Goal: Contribute content: Add original content to the website for others to see

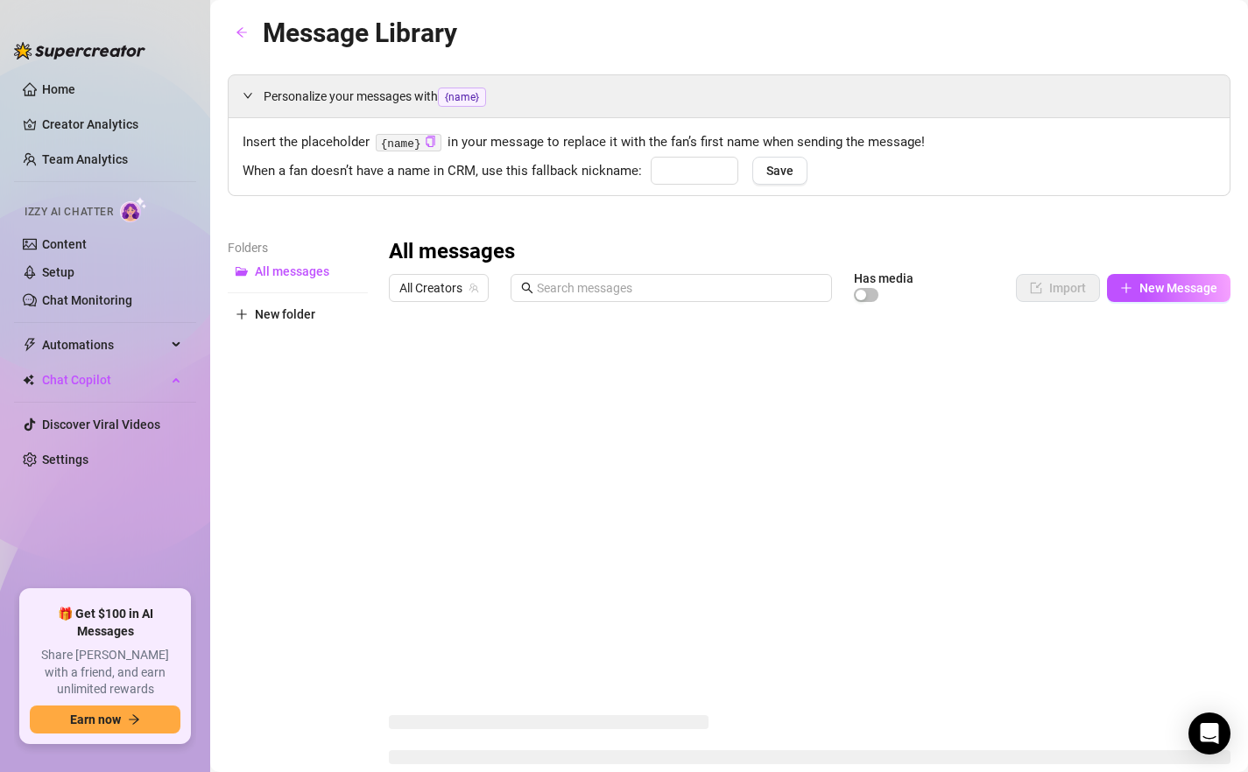
type input "hon"
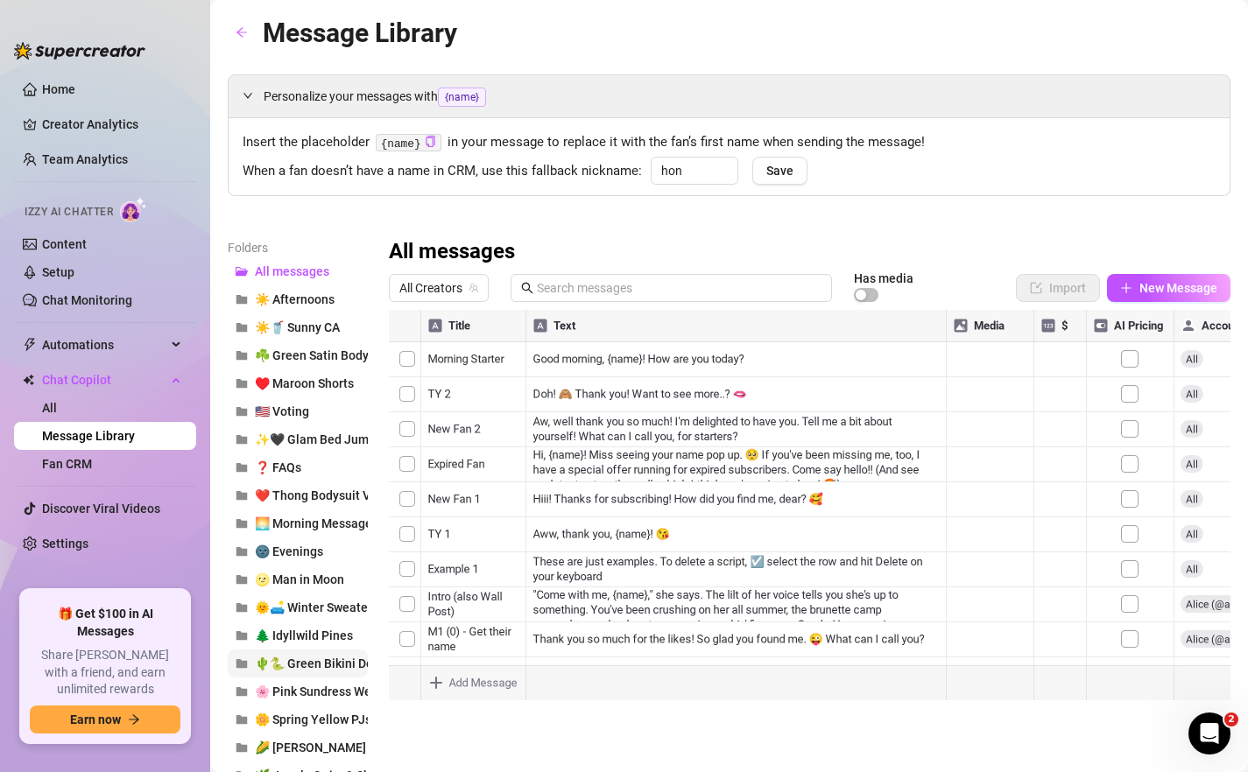
click at [320, 668] on span "🌵🐍 Green Bikini Desert Stagecoach" at bounding box center [359, 664] width 208 height 14
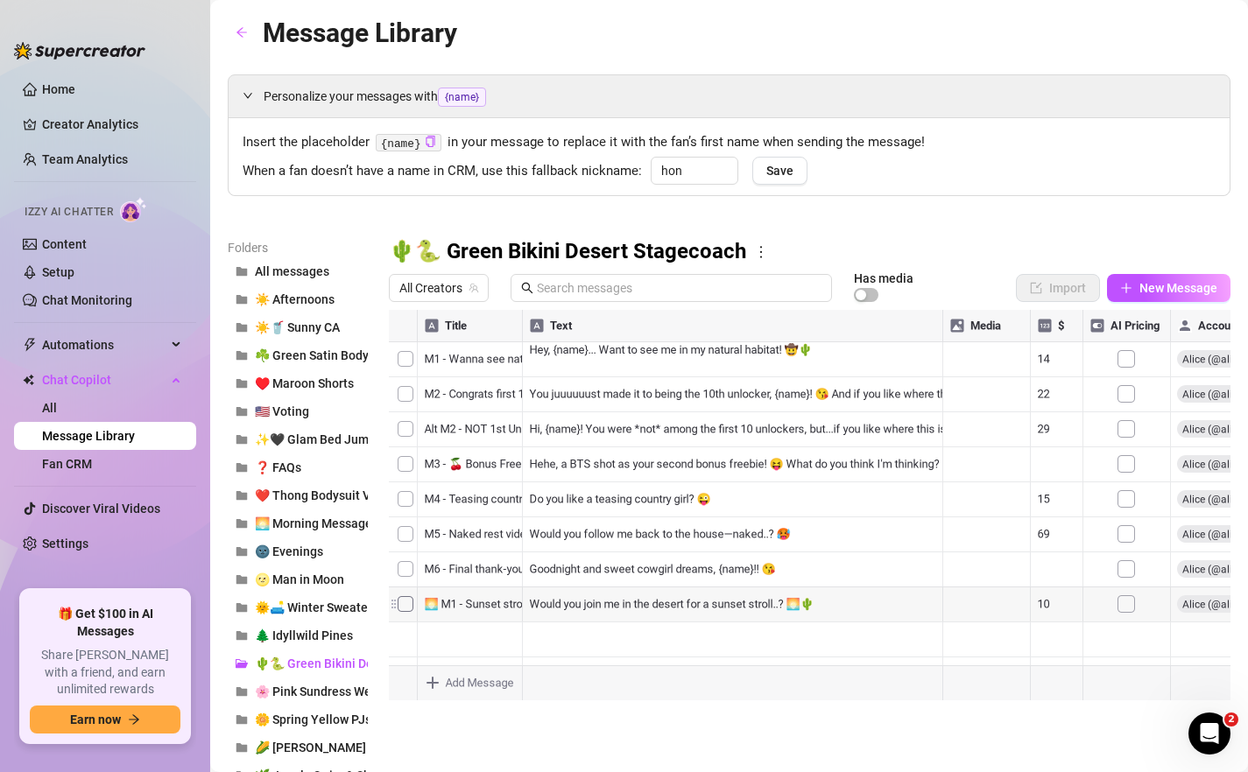
drag, startPoint x: 390, startPoint y: 605, endPoint x: 398, endPoint y: 372, distance: 233.0
click at [398, 372] on div at bounding box center [809, 505] width 841 height 391
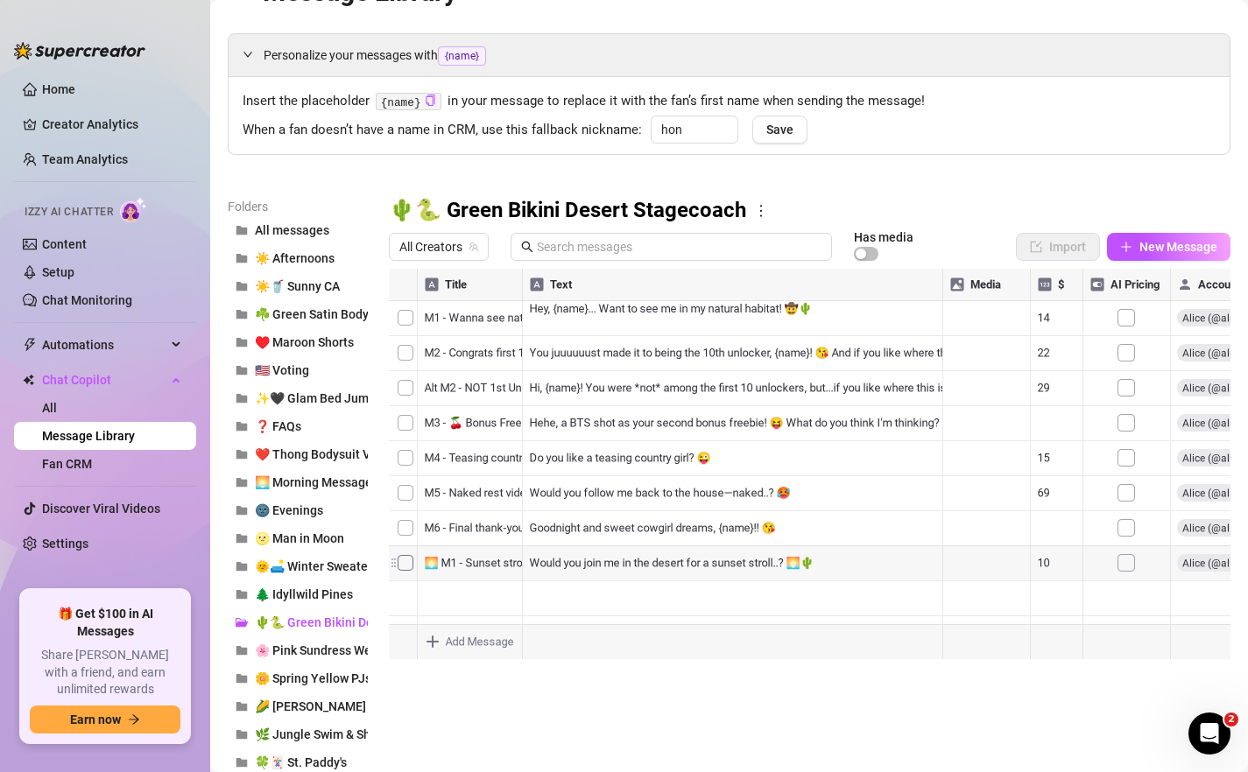
scroll to position [50, 0]
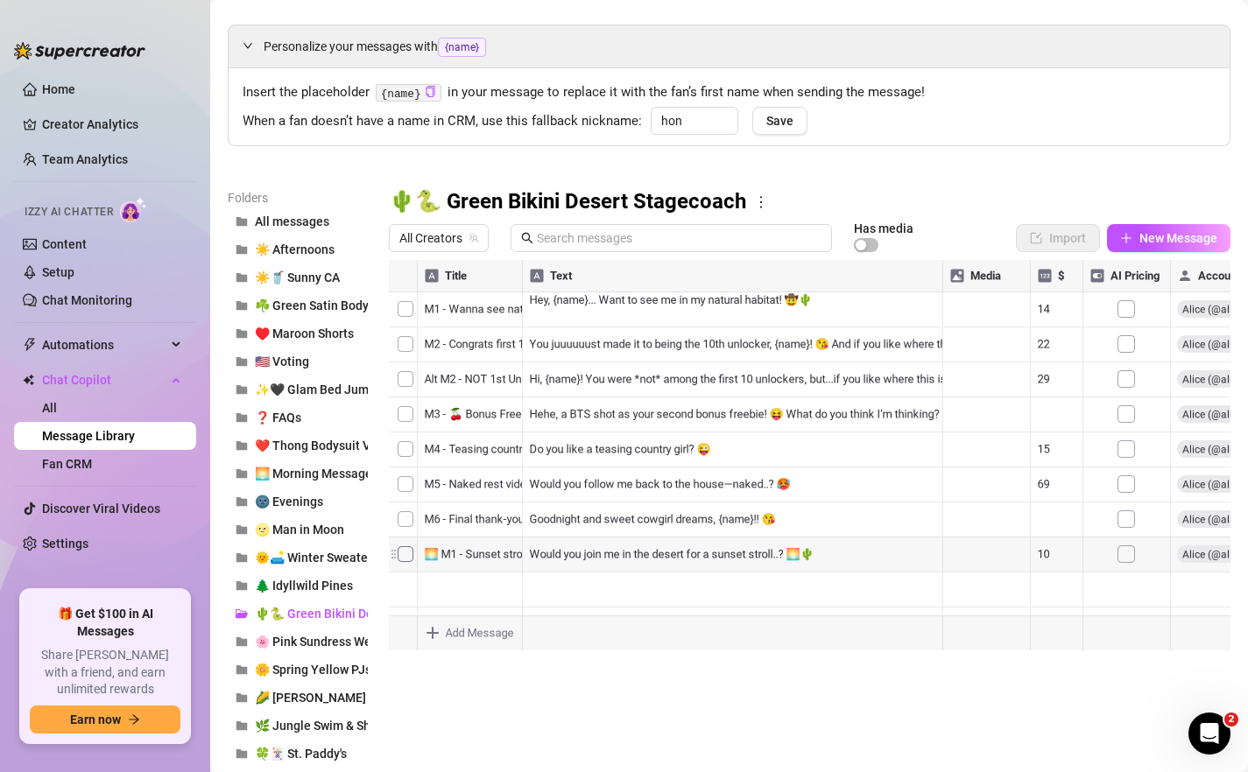
click at [704, 344] on div at bounding box center [809, 455] width 841 height 391
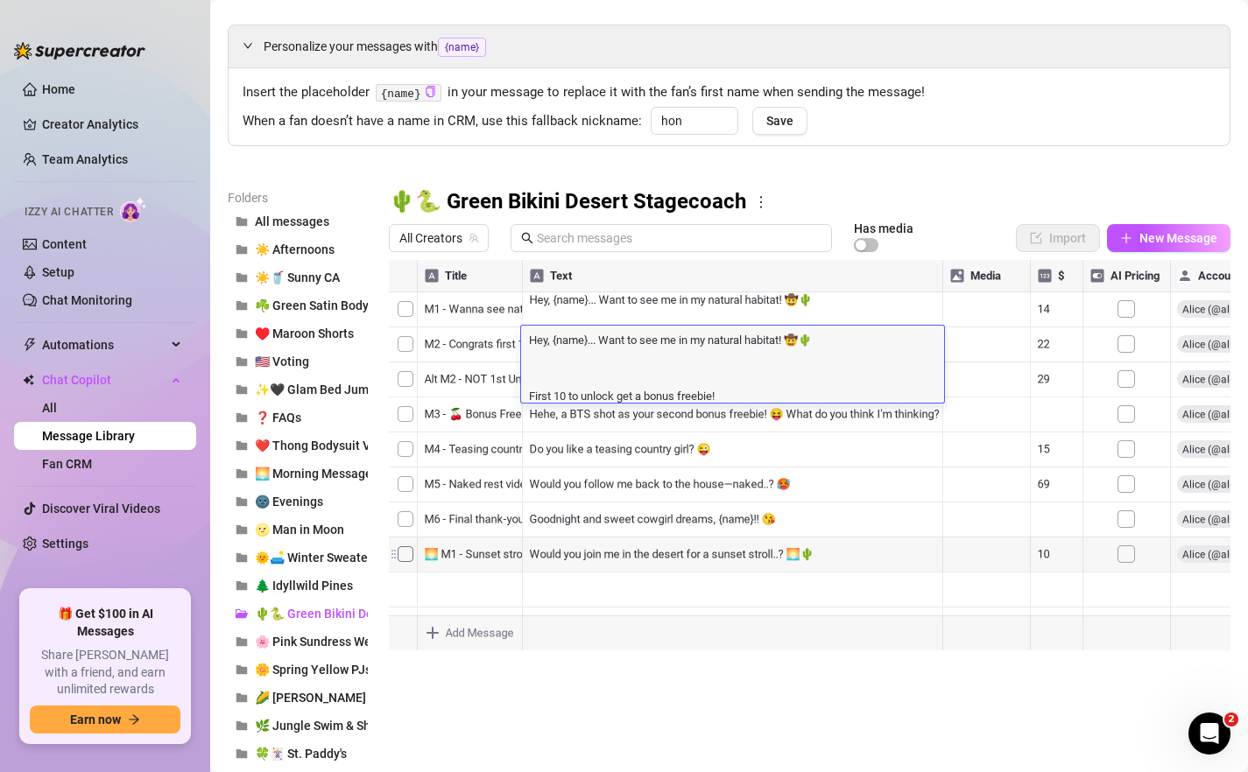
click at [704, 344] on textarea "Hey, {name}... Want to see me in my natural habitat! 🤠🌵 First 10 to unlock get …" at bounding box center [732, 367] width 423 height 72
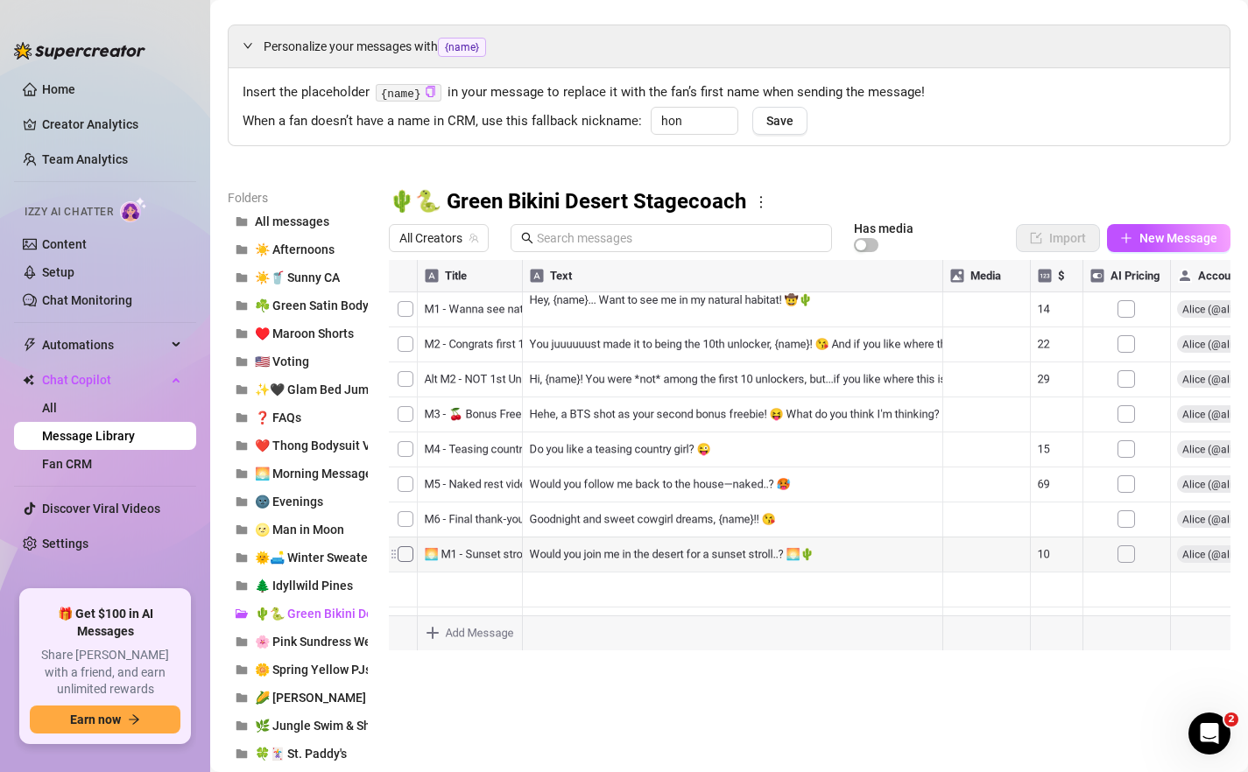
click at [835, 308] on div at bounding box center [809, 455] width 841 height 391
click at [798, 303] on div at bounding box center [809, 455] width 841 height 391
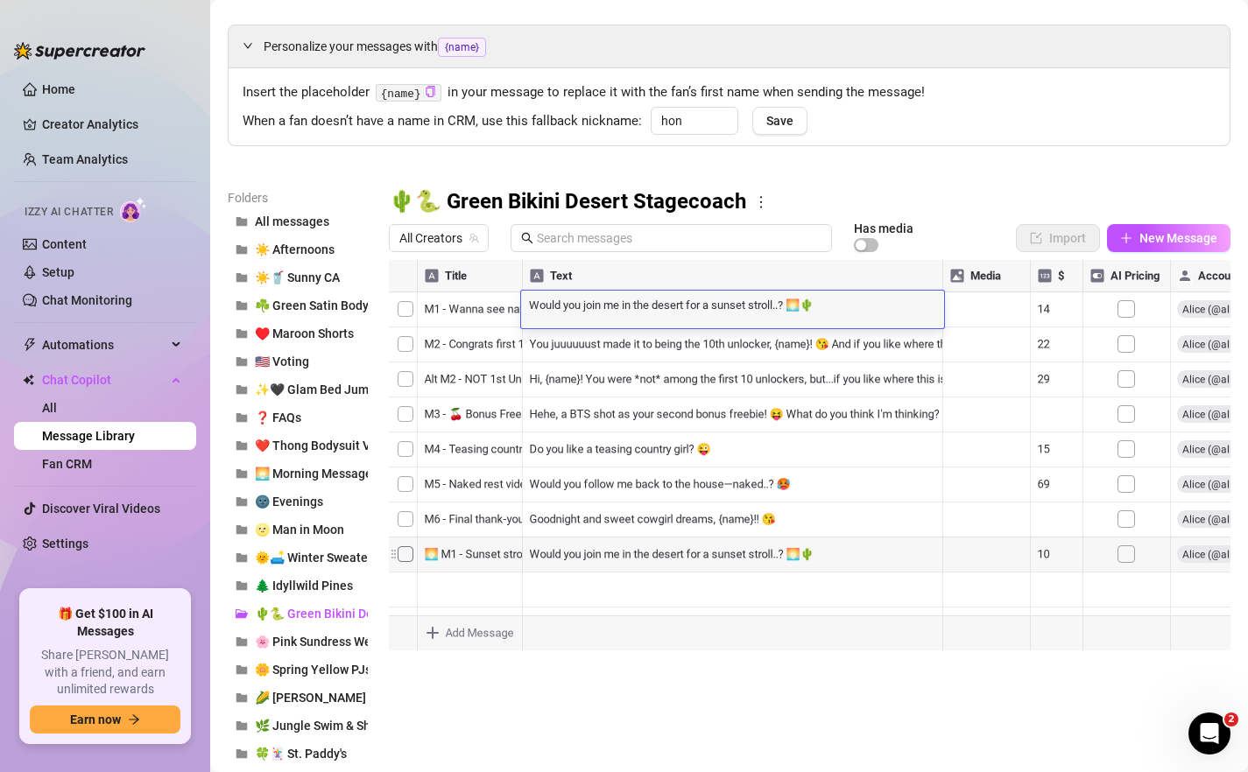
scroll to position [0, 0]
click at [717, 306] on textarea "Would you join me in the desert for a sunset stroll..? 🌅🌵" at bounding box center [732, 304] width 423 height 16
click at [1050, 309] on div at bounding box center [809, 455] width 841 height 391
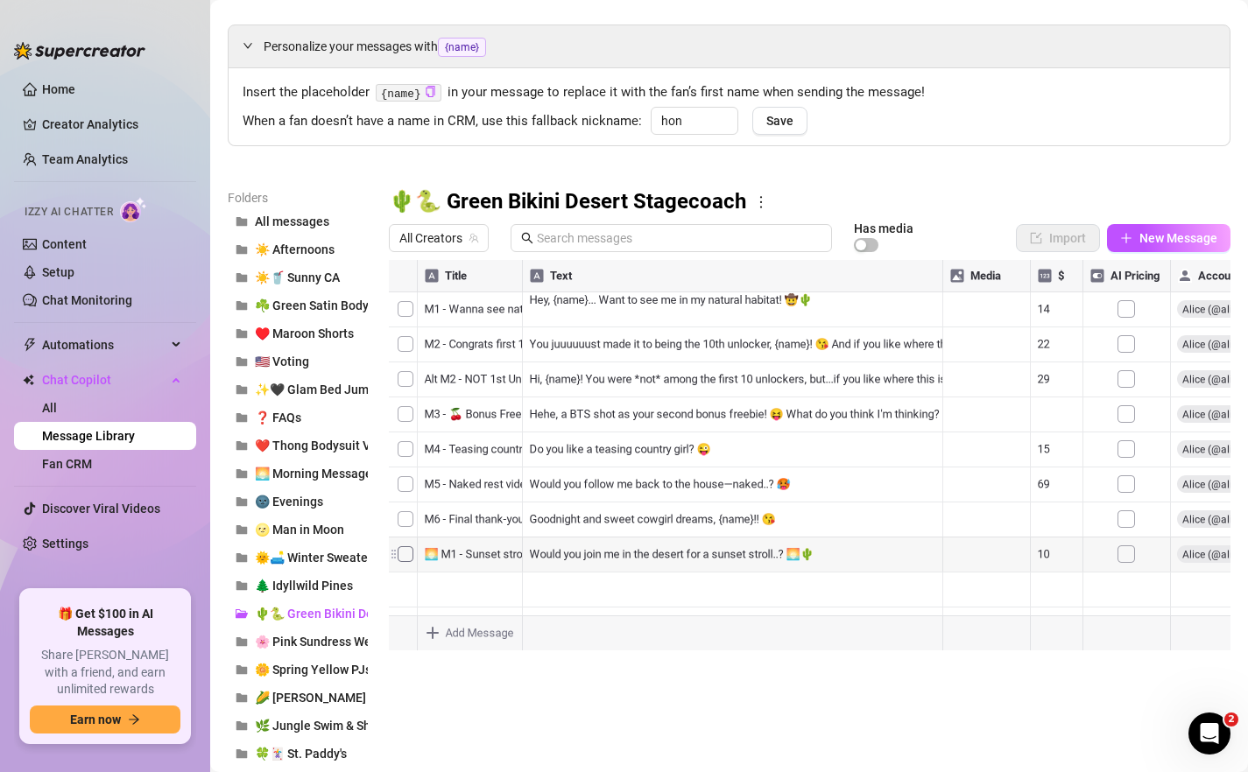
click at [1050, 309] on div at bounding box center [809, 455] width 841 height 391
click at [1050, 309] on textarea "10" at bounding box center [1057, 310] width 40 height 16
type textarea "14"
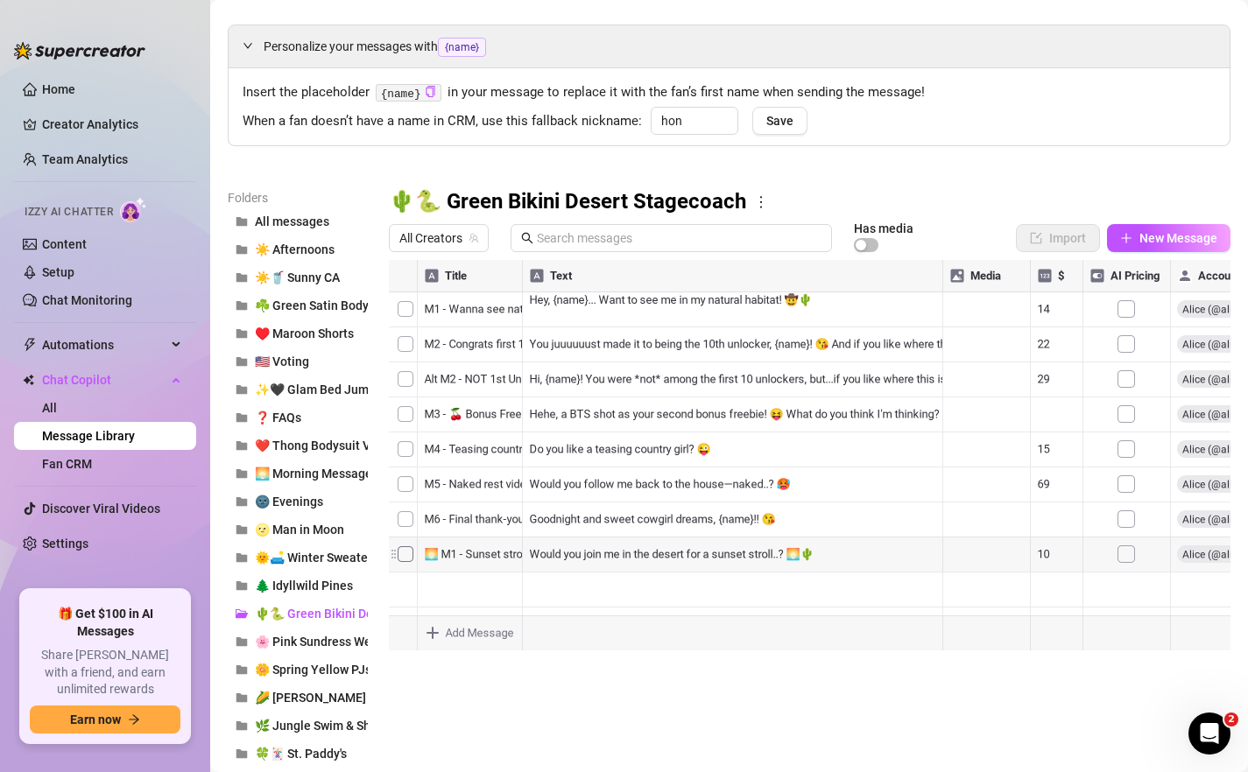
drag, startPoint x: 393, startPoint y: 584, endPoint x: 391, endPoint y: 342, distance: 241.7
click at [391, 342] on div at bounding box center [809, 455] width 841 height 391
click at [441, 346] on div at bounding box center [809, 455] width 841 height 391
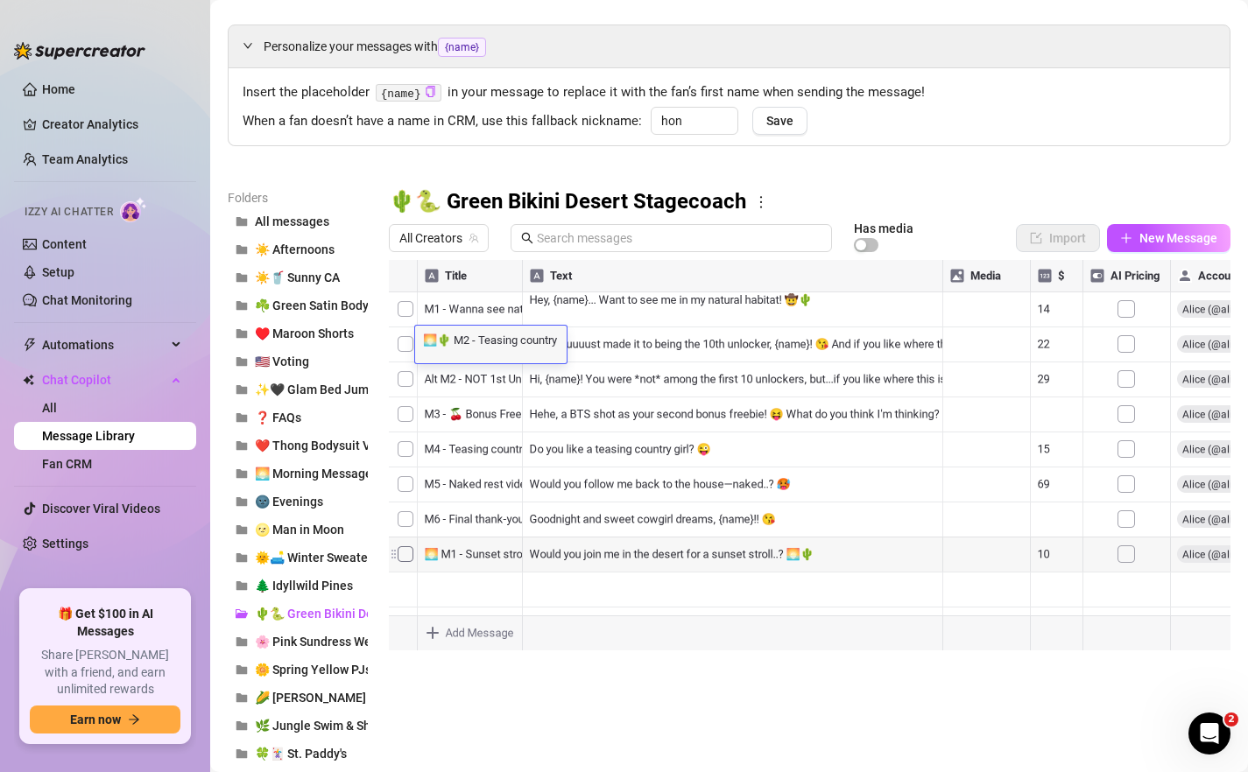
scroll to position [0, 0]
click at [441, 346] on textarea "🌅🌵 M2 - Teasing country girl" at bounding box center [490, 339] width 151 height 16
type textarea "🌅 M2 - Teasing country girl"
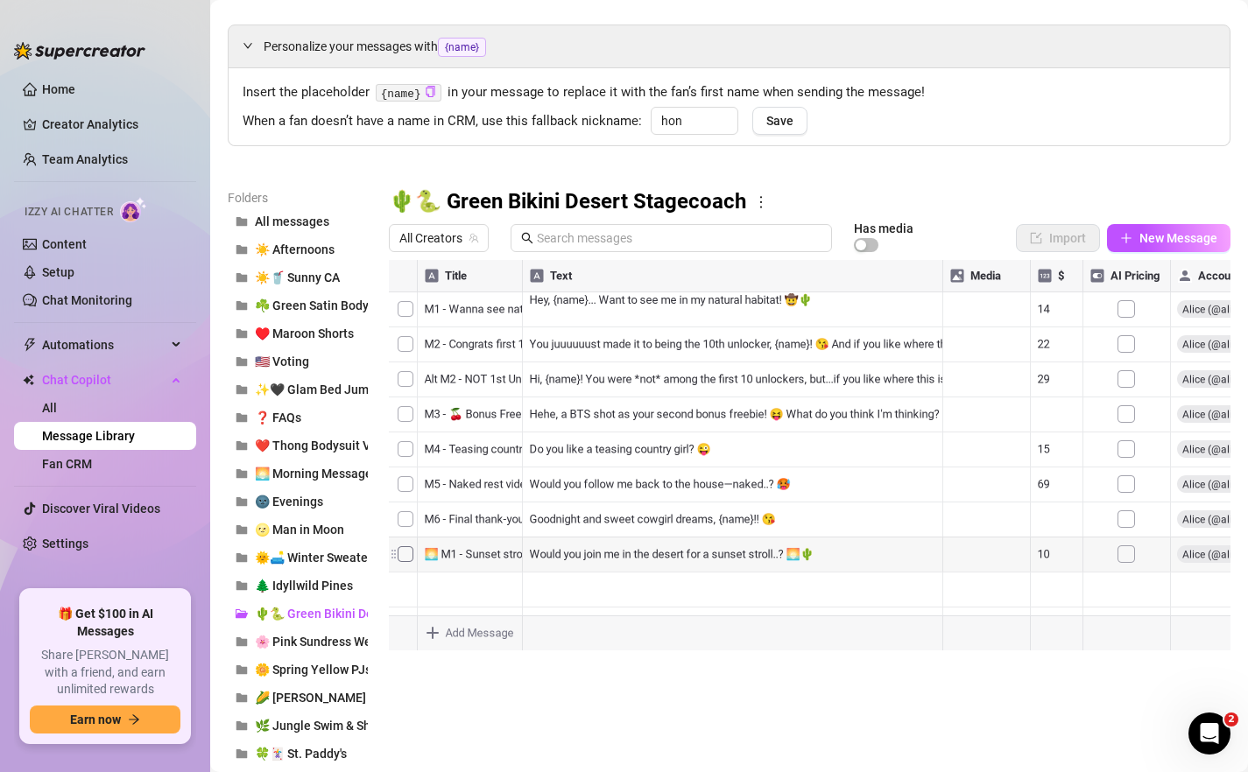
drag, startPoint x: 392, startPoint y: 557, endPoint x: 407, endPoint y: 375, distance: 182.7
click at [407, 375] on div at bounding box center [809, 455] width 841 height 391
click at [358, 474] on span "🌅 Morning Messages" at bounding box center [316, 474] width 123 height 14
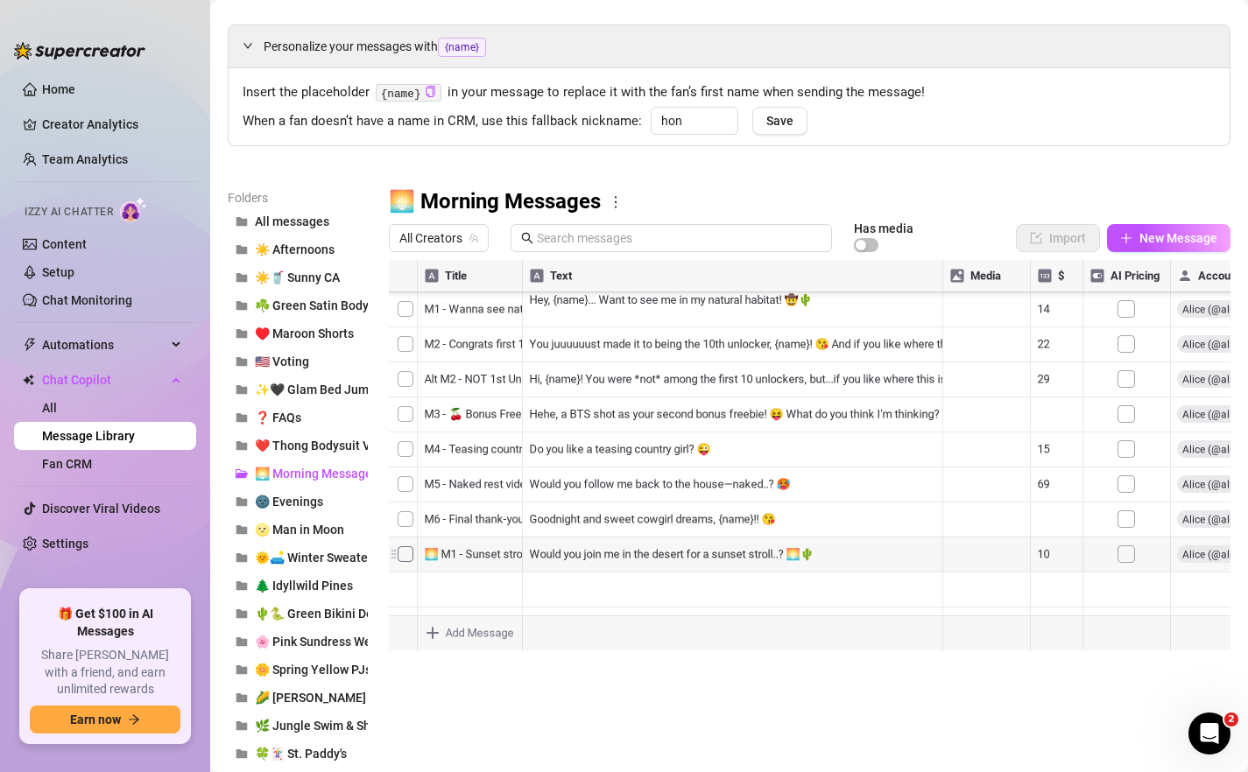
scroll to position [572, 1]
click at [734, 475] on div at bounding box center [809, 455] width 841 height 391
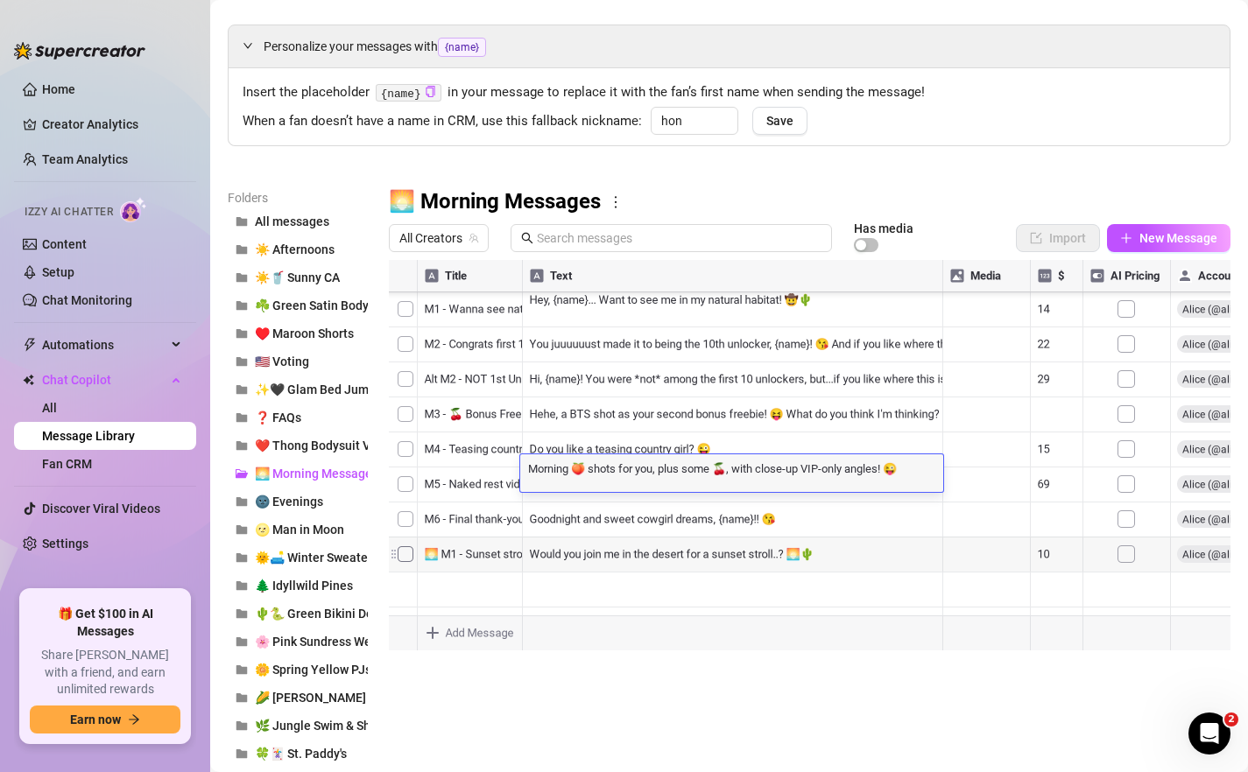
scroll to position [0, 0]
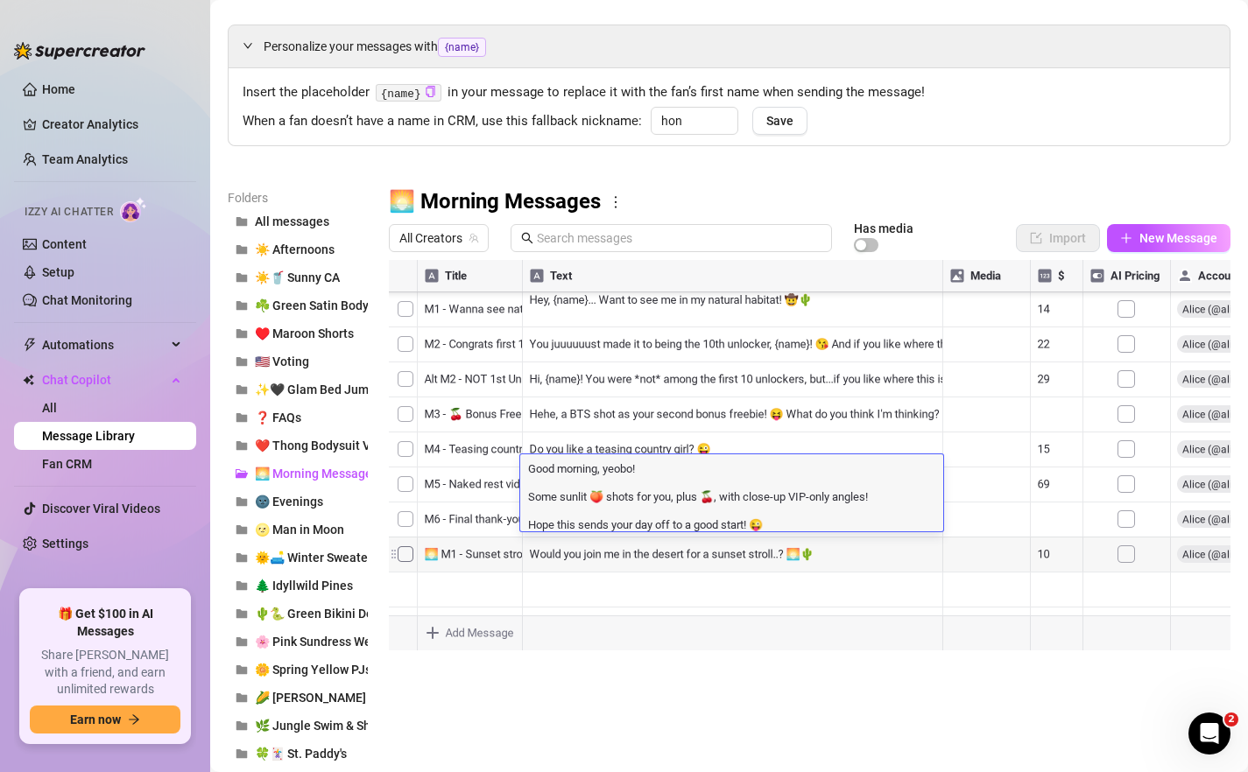
click at [621, 464] on textarea "Good morning, yeobo! Some sunlit 🍑 shots for you, plus 🍒, with close-up VIP-onl…" at bounding box center [731, 496] width 423 height 72
type textarea "Good morning, {name}! Some sunlit 🍑 shots for you, plus 🍒, with close-up VIP-on…"
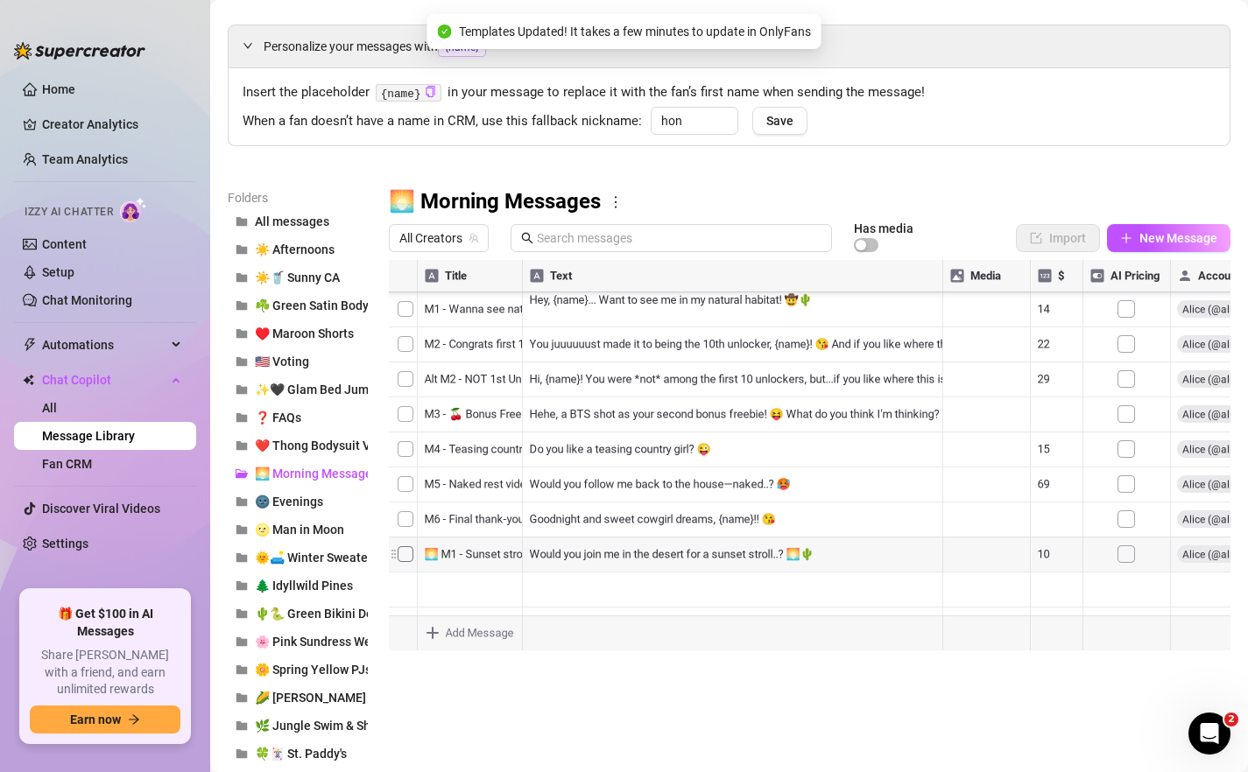
scroll to position [0, 1]
drag, startPoint x: 391, startPoint y: 472, endPoint x: 410, endPoint y: 307, distance: 165.7
click at [410, 307] on div at bounding box center [809, 455] width 841 height 391
